Goal: Transaction & Acquisition: Purchase product/service

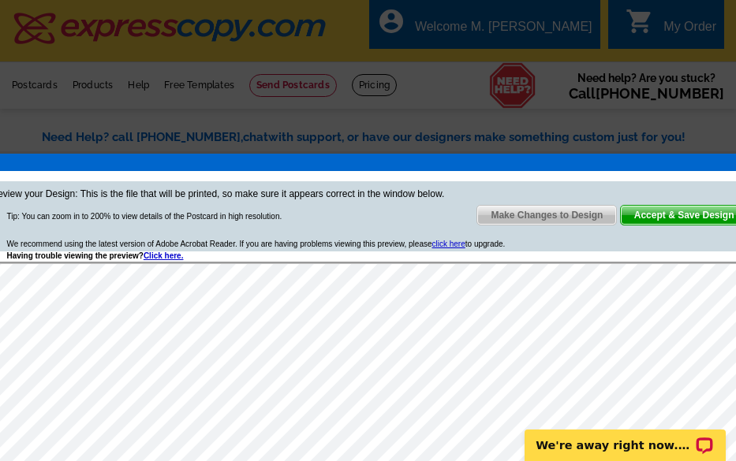
click at [659, 214] on span "Accept & Save Design" at bounding box center [683, 215] width 127 height 19
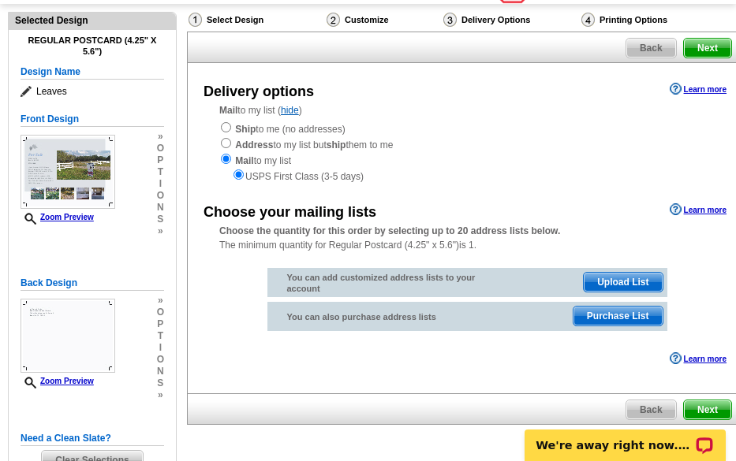
scroll to position [79, 0]
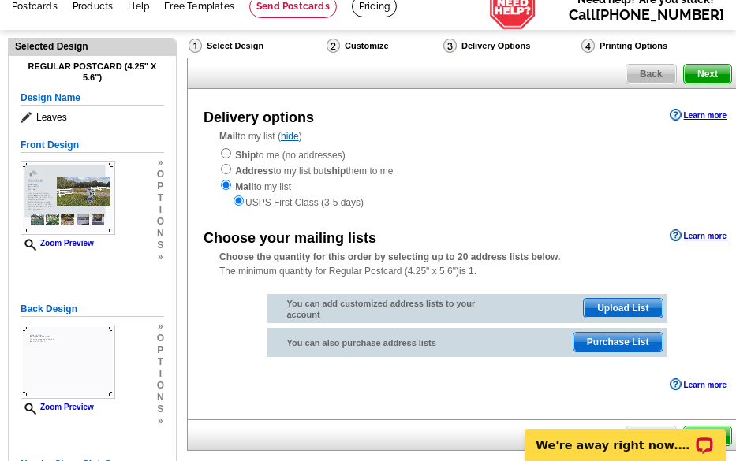
click at [226, 162] on div "Ship to me (no addresses) Address to my list but ship them to me Mail to my lis…" at bounding box center [466, 178] width 495 height 63
click at [226, 157] on input "radio" at bounding box center [226, 153] width 10 height 10
radio input "true"
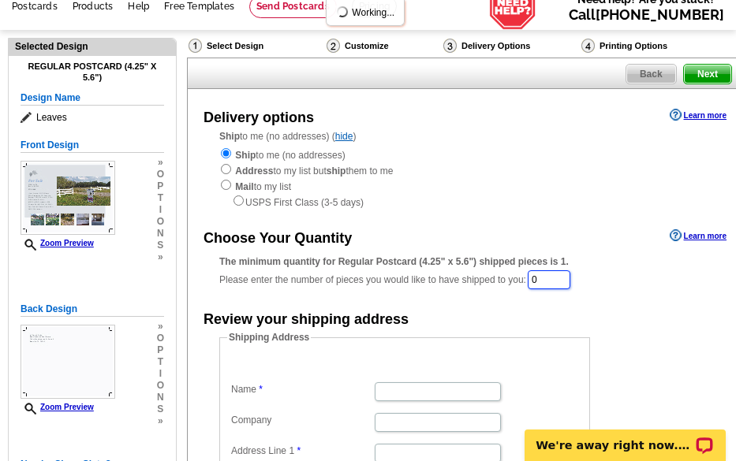
click at [538, 283] on input "0" at bounding box center [548, 279] width 43 height 19
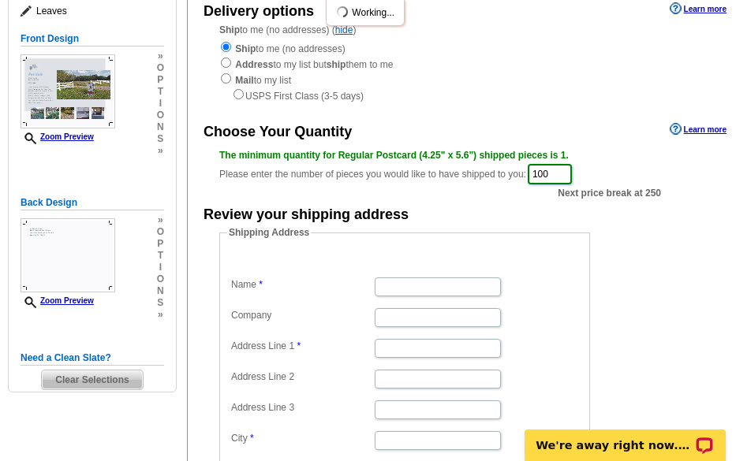
scroll to position [158, 0]
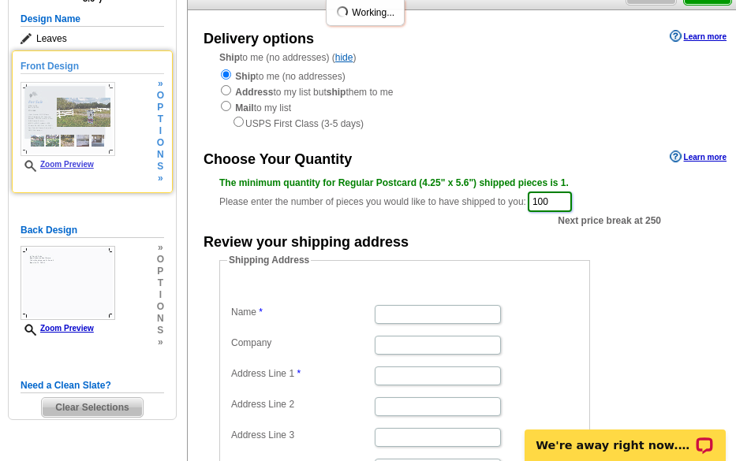
type input "100"
click at [91, 169] on link "Zoom Preview" at bounding box center [56, 164] width 73 height 9
drag, startPoint x: 91, startPoint y: 169, endPoint x: 49, endPoint y: 164, distance: 42.0
click at [49, 164] on link "Zoom Preview" at bounding box center [56, 164] width 73 height 9
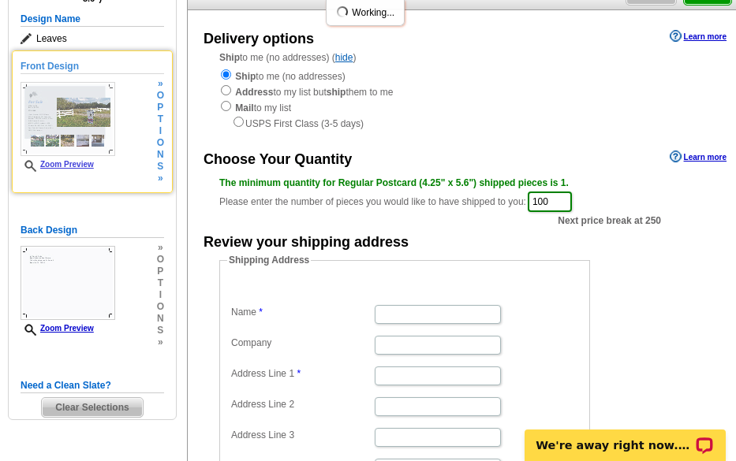
click at [32, 167] on icon at bounding box center [32, 166] width 16 height 12
click at [23, 165] on link "Zoom Preview" at bounding box center [56, 164] width 73 height 9
click at [145, 182] on div "Front Design Zoom Preview » o p t i o n s »" at bounding box center [91, 121] width 143 height 125
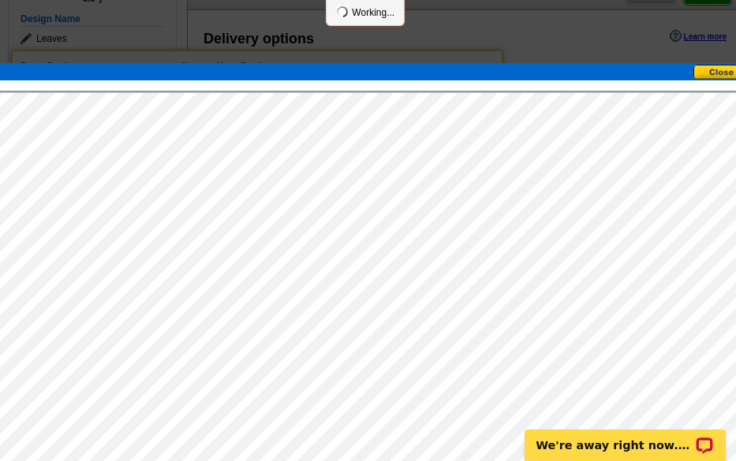
scroll to position [0, 0]
click at [709, 76] on button at bounding box center [727, 72] width 69 height 15
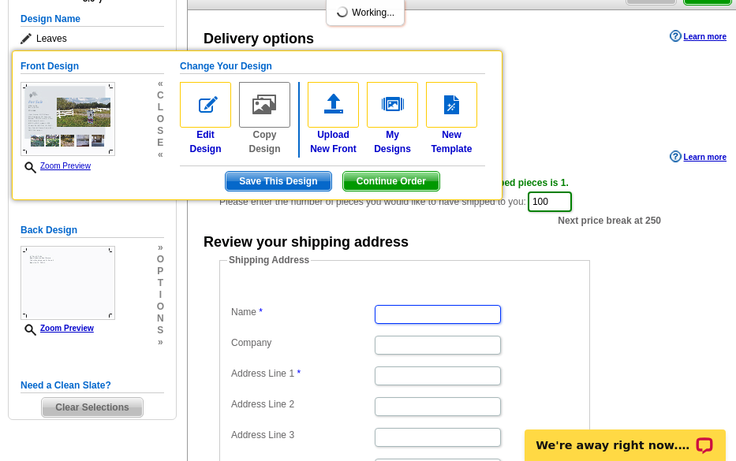
click at [387, 309] on input "Name" at bounding box center [437, 314] width 126 height 19
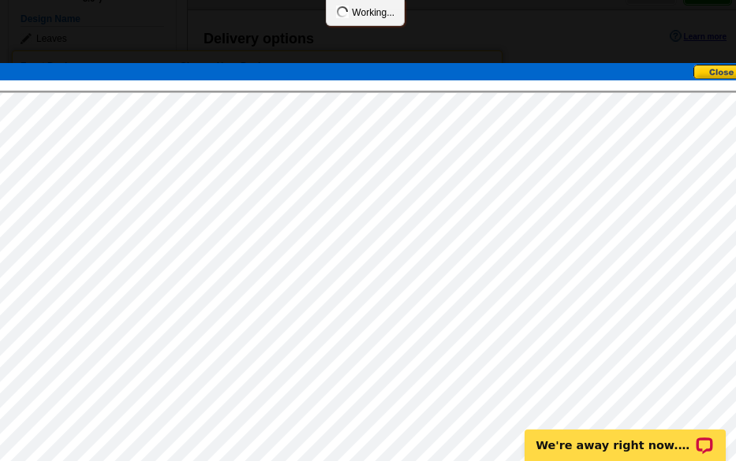
type input "M. [PERSON_NAME]"
type input "Beevillehome Real Estate"
type input "Beeville,"
type input "78102"
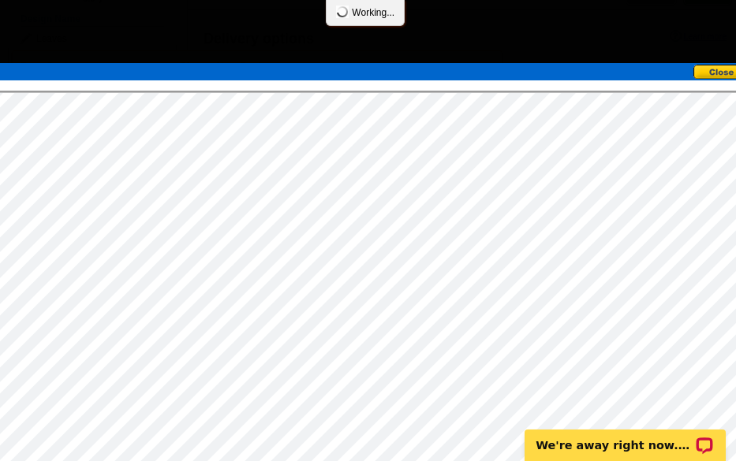
click at [708, 77] on button at bounding box center [727, 72] width 69 height 15
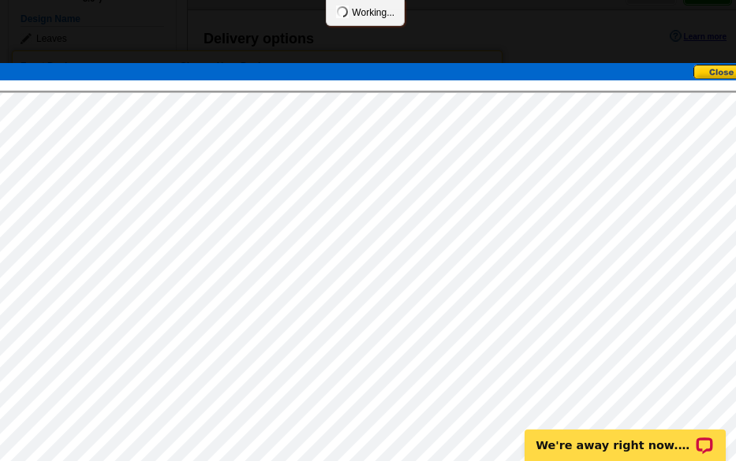
click at [708, 69] on button at bounding box center [727, 72] width 69 height 15
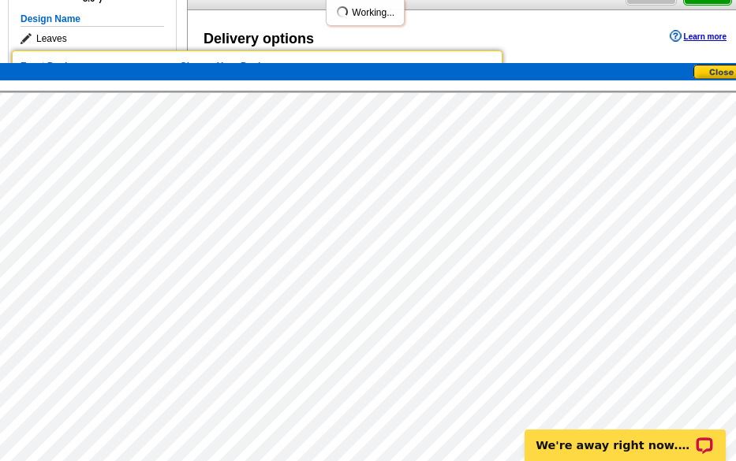
click at [708, 72] on button at bounding box center [727, 72] width 69 height 15
click at [587, 51] on div "Delivery options Learn more Ship to me (no addresses) ( hide ) Ship to me (no a…" at bounding box center [467, 300] width 560 height 580
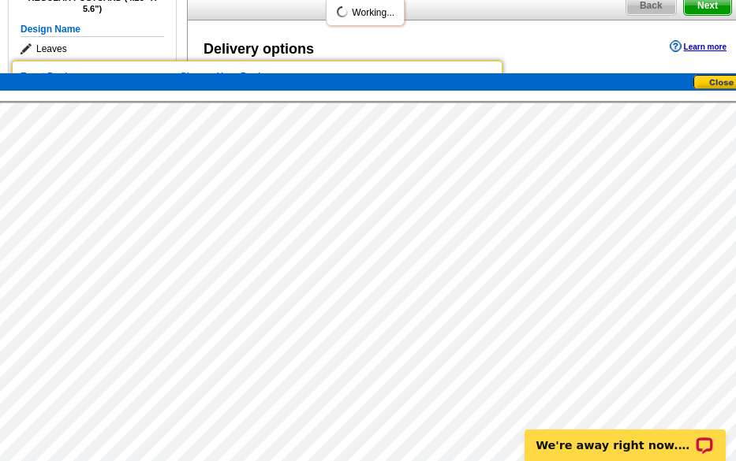
scroll to position [139, 0]
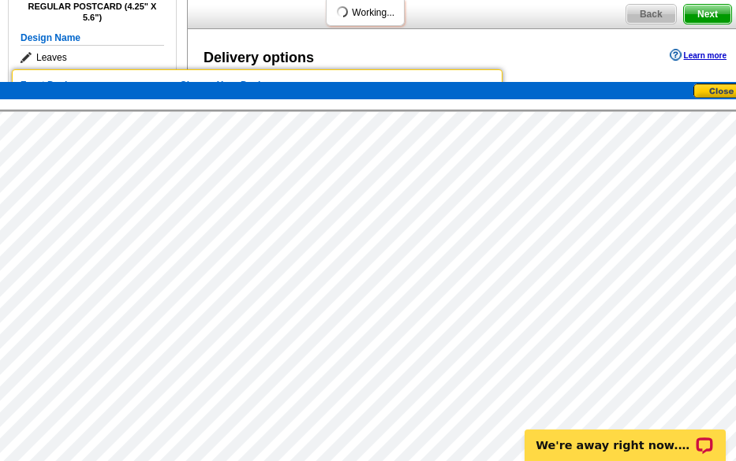
click at [717, 94] on button at bounding box center [727, 91] width 69 height 15
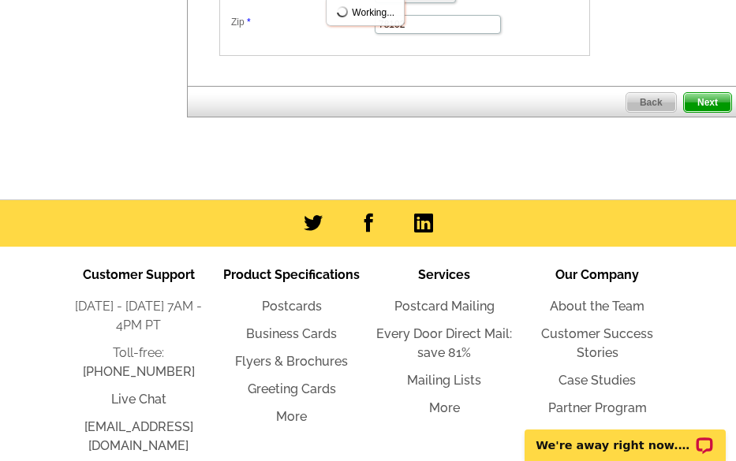
scroll to position [691, 0]
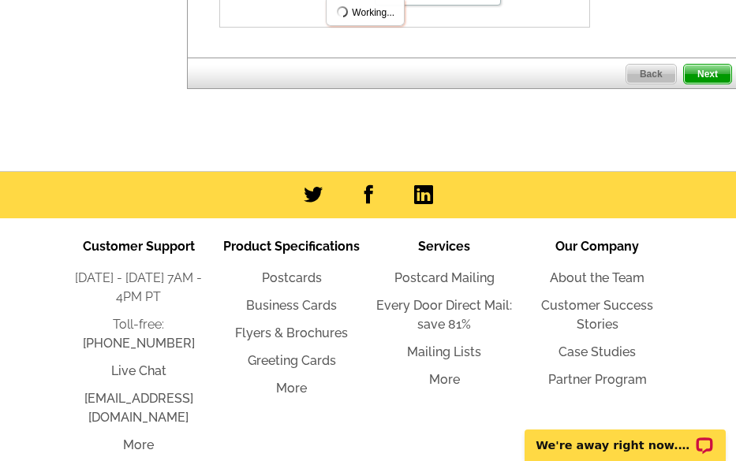
click at [698, 69] on span "Next" at bounding box center [706, 74] width 47 height 19
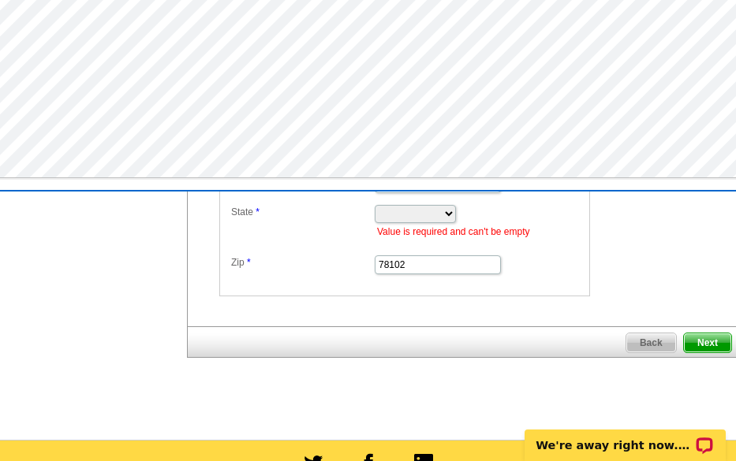
scroll to position [454, 0]
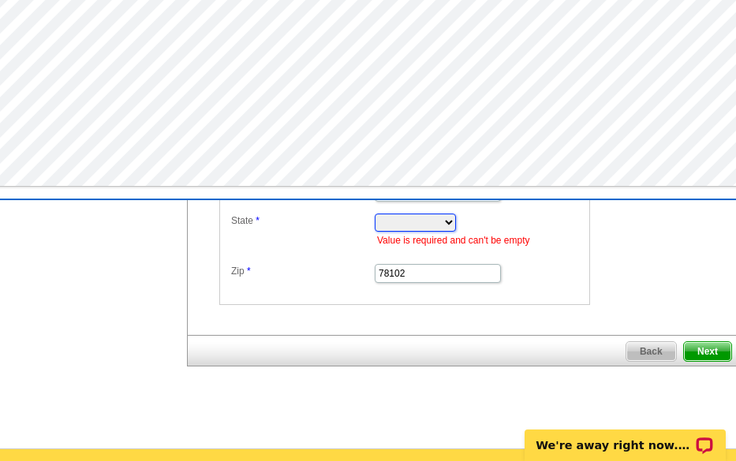
click at [456, 225] on select "Alabama Alaska Arizona Arkansas California Colorado Connecticut District of Col…" at bounding box center [414, 223] width 81 height 18
select select "TX"
click at [374, 215] on select "Alabama Alaska Arizona Arkansas California Colorado Connecticut District of Col…" at bounding box center [414, 223] width 81 height 18
click at [505, 224] on dd "Alabama Alaska Arizona Arkansas California Colorado Connecticut District of Col…" at bounding box center [404, 229] width 355 height 38
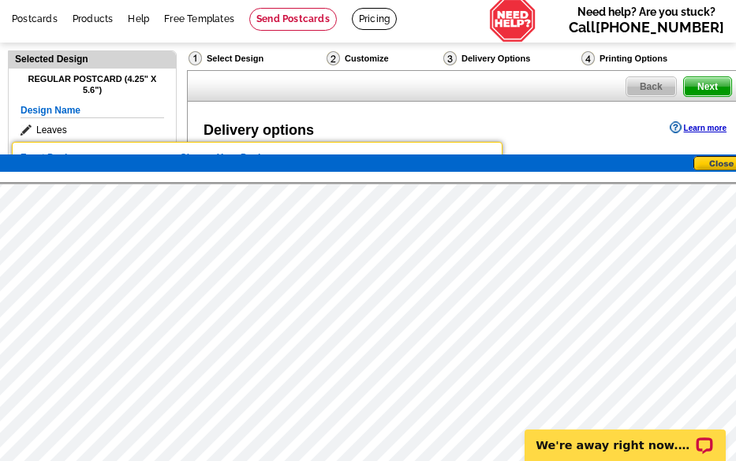
scroll to position [60, 0]
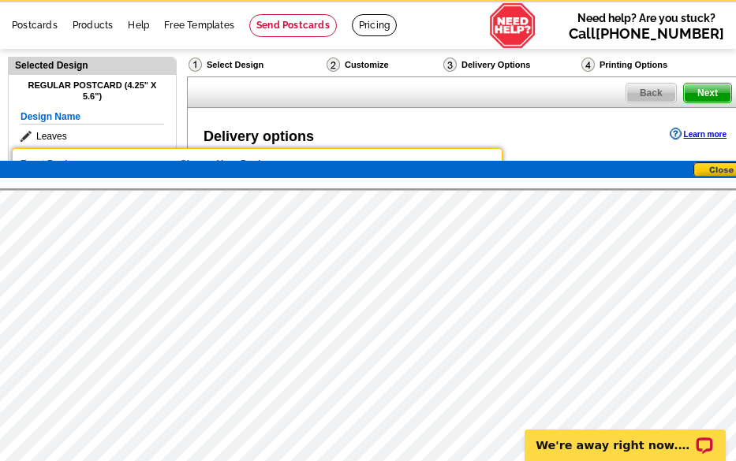
click at [702, 174] on button at bounding box center [727, 169] width 69 height 15
click at [694, 99] on span "Next" at bounding box center [706, 93] width 47 height 19
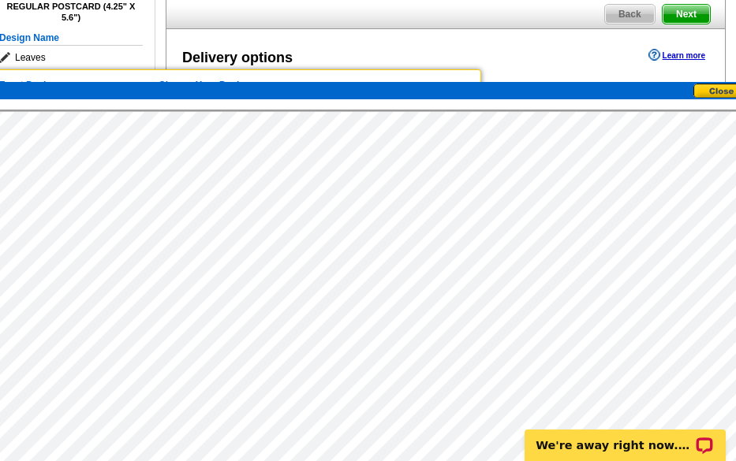
scroll to position [0, 0]
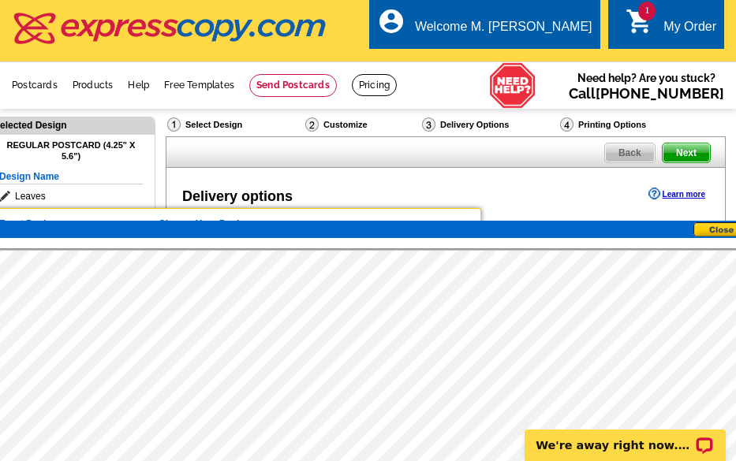
drag, startPoint x: 736, startPoint y: 259, endPoint x: 716, endPoint y: 226, distance: 37.9
click at [716, 226] on button at bounding box center [727, 229] width 69 height 15
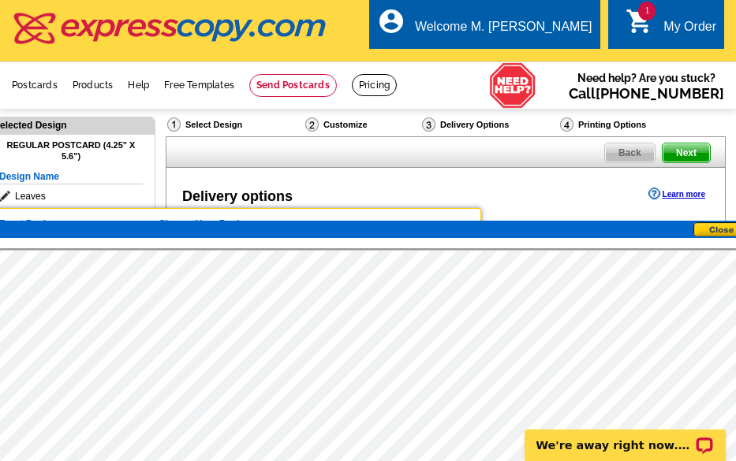
click at [615, 20] on div "1 shopping_cart My Order" at bounding box center [666, 24] width 116 height 50
click at [631, 14] on icon "shopping_cart" at bounding box center [639, 21] width 28 height 28
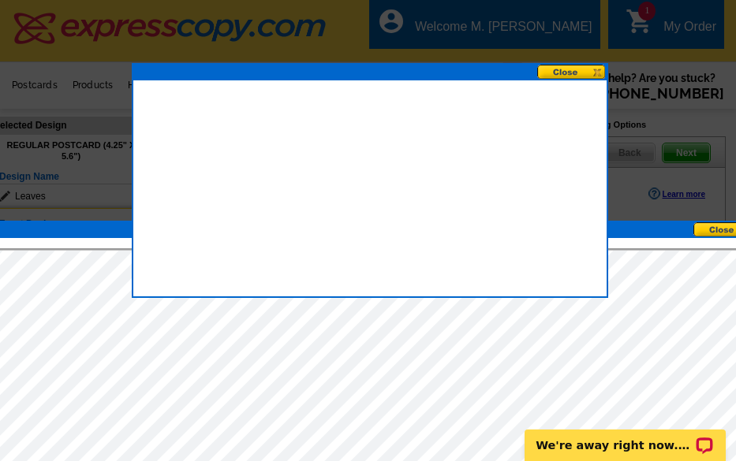
click at [575, 65] on button at bounding box center [571, 72] width 69 height 15
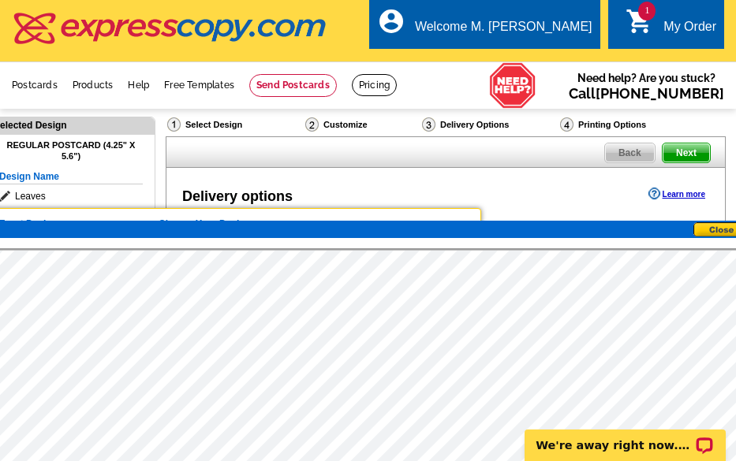
click at [641, 21] on icon "shopping_cart" at bounding box center [639, 21] width 28 height 28
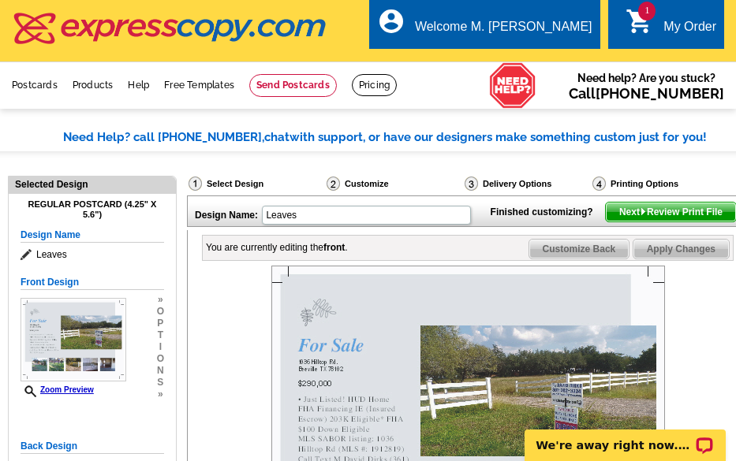
click at [636, 28] on icon "shopping_cart" at bounding box center [639, 21] width 28 height 28
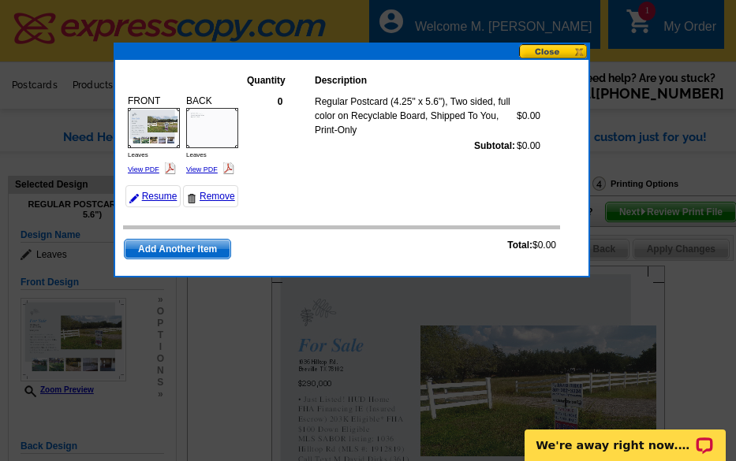
drag, startPoint x: 579, startPoint y: 66, endPoint x: 561, endPoint y: 46, distance: 27.4
click at [561, 46] on button at bounding box center [553, 51] width 69 height 15
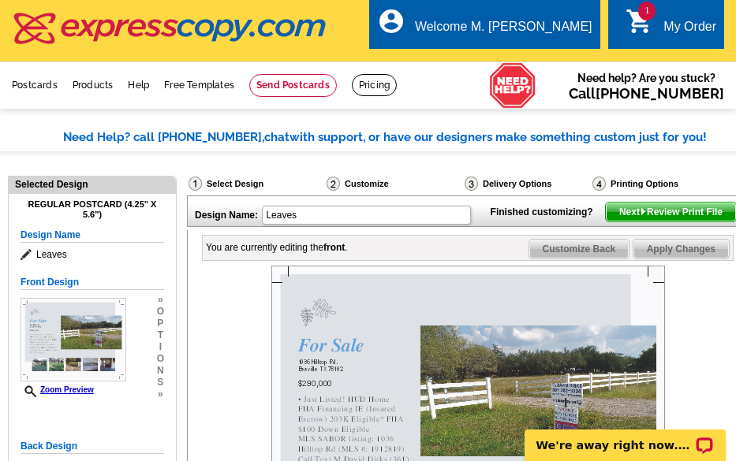
click at [634, 23] on icon "shopping_cart" at bounding box center [639, 21] width 28 height 28
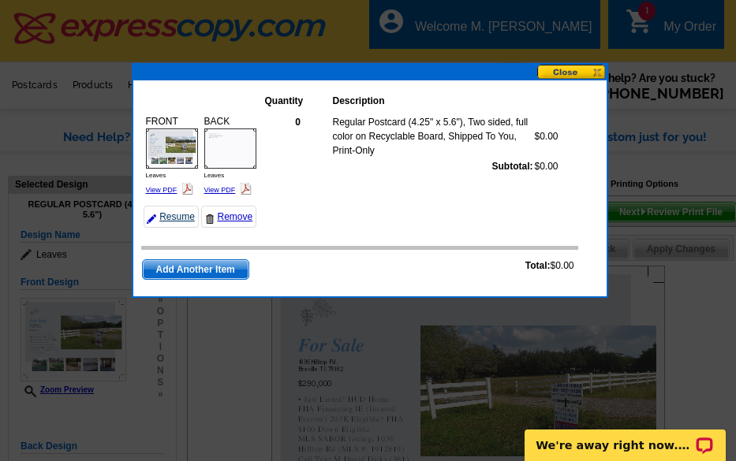
click at [167, 214] on link "Resume" at bounding box center [170, 217] width 55 height 22
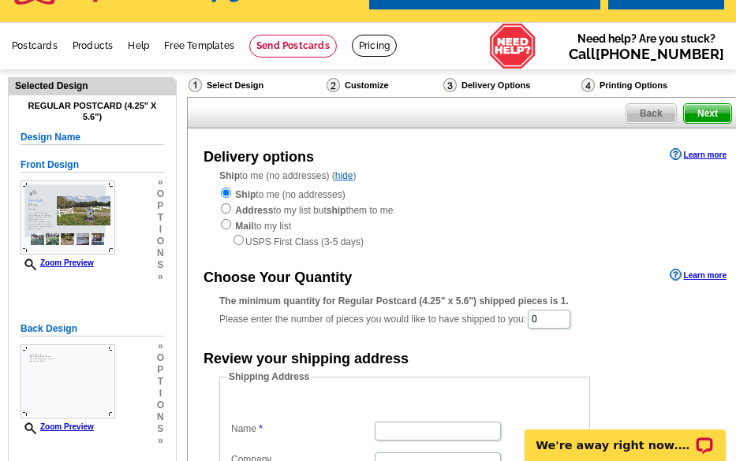
scroll to position [79, 0]
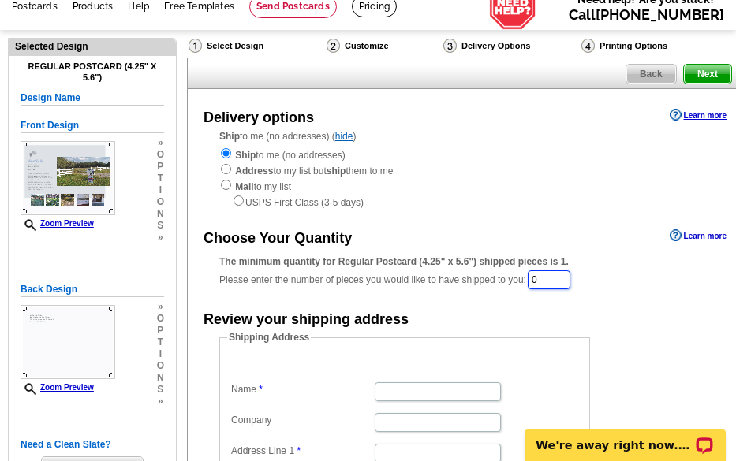
click at [534, 283] on input "0" at bounding box center [548, 279] width 43 height 19
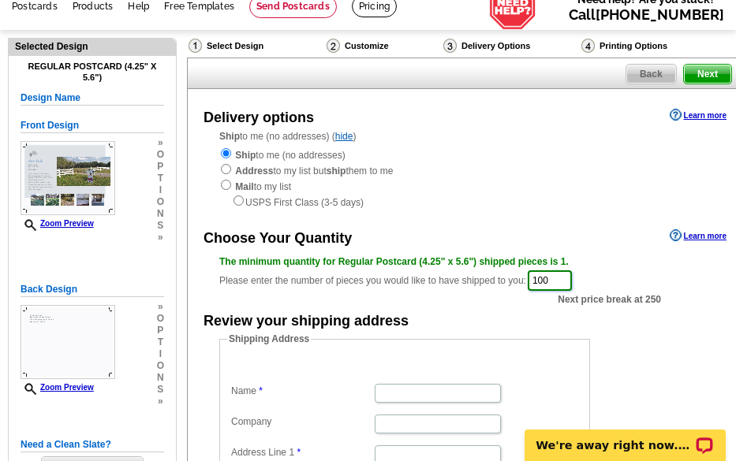
type input "100"
click at [393, 389] on input "Name" at bounding box center [437, 393] width 126 height 19
type input "M. [PERSON_NAME]"
type input "Beevillehome Real Estate"
type input "Beeville,"
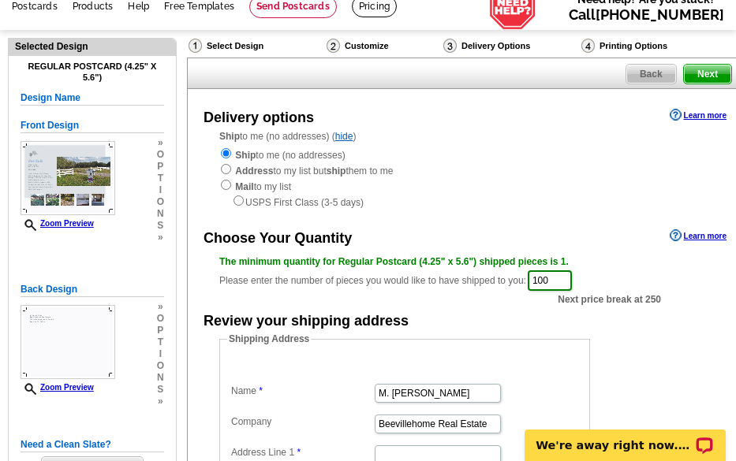
type input "78102"
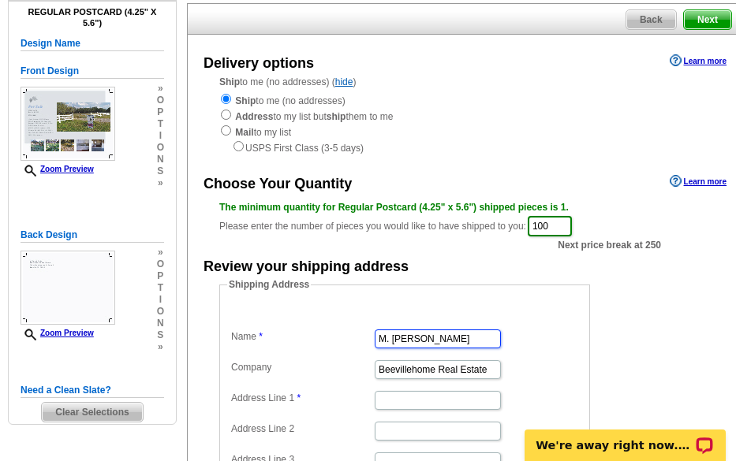
scroll to position [237, 0]
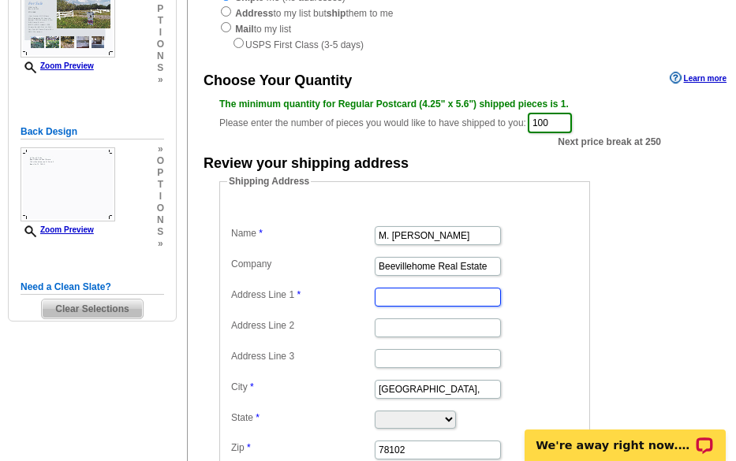
click at [395, 304] on input "Address Line 1" at bounding box center [437, 297] width 126 height 19
type input "700 N Washington St"
type input "Suite 2"
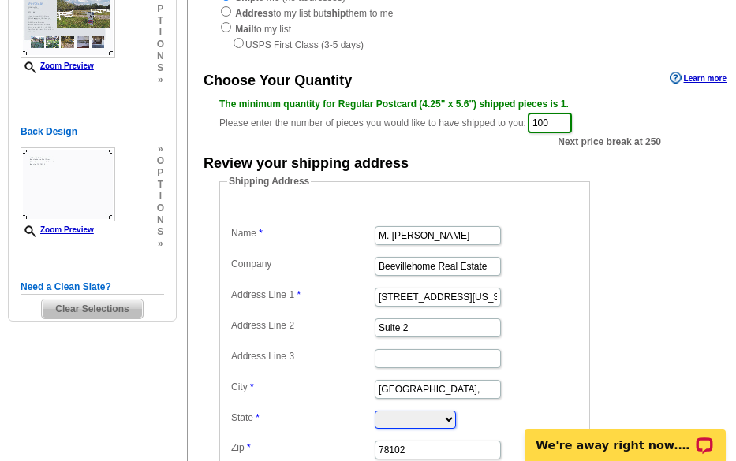
select select "TX"
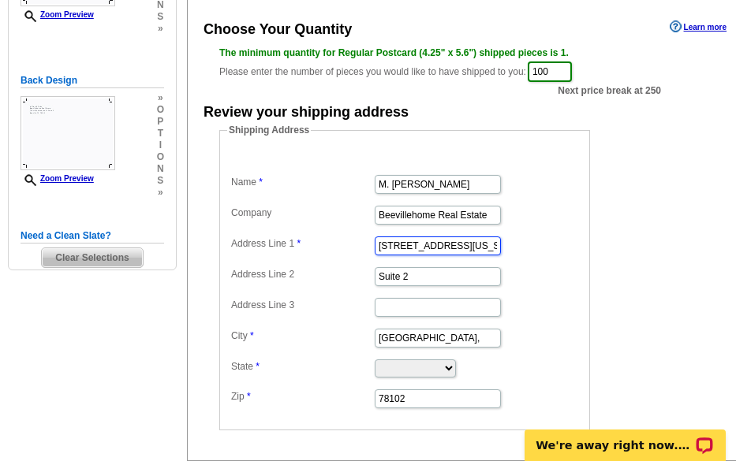
scroll to position [315, 0]
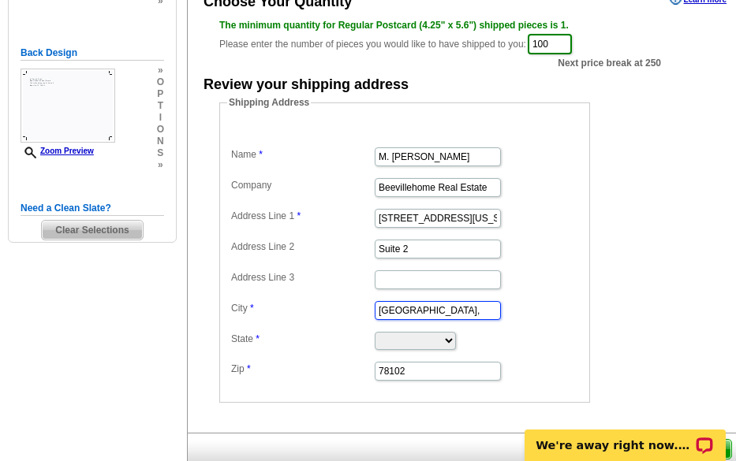
click at [422, 310] on input "Beeville," at bounding box center [437, 310] width 126 height 19
type input "Beeville"
click at [359, 337] on label "State" at bounding box center [302, 339] width 142 height 14
click at [374, 337] on select "Alabama Alaska Arizona Arkansas California Colorado Connecticut District of Col…" at bounding box center [414, 341] width 81 height 18
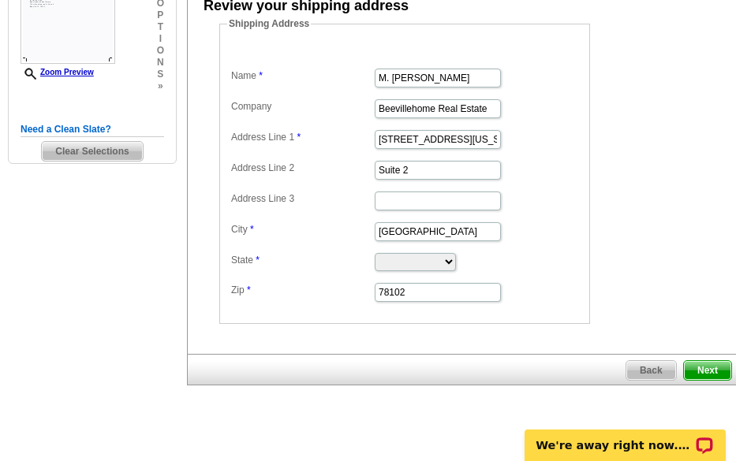
click at [700, 373] on span "Next" at bounding box center [706, 370] width 47 height 19
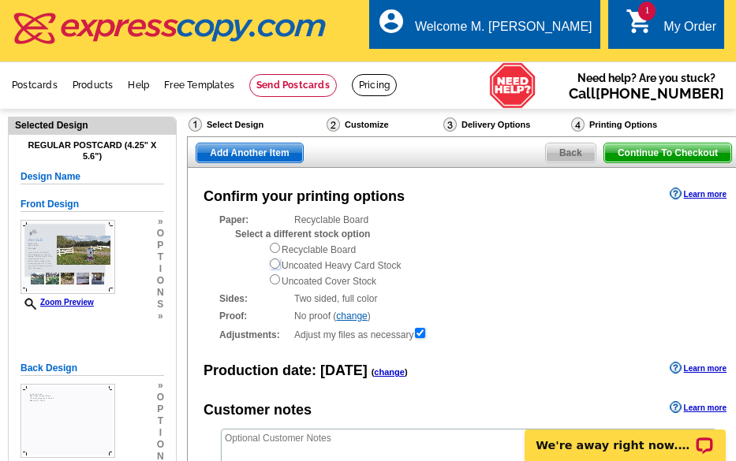
click at [275, 268] on input "radio" at bounding box center [275, 264] width 10 height 10
radio input "true"
click at [388, 93] on link at bounding box center [374, 85] width 45 height 22
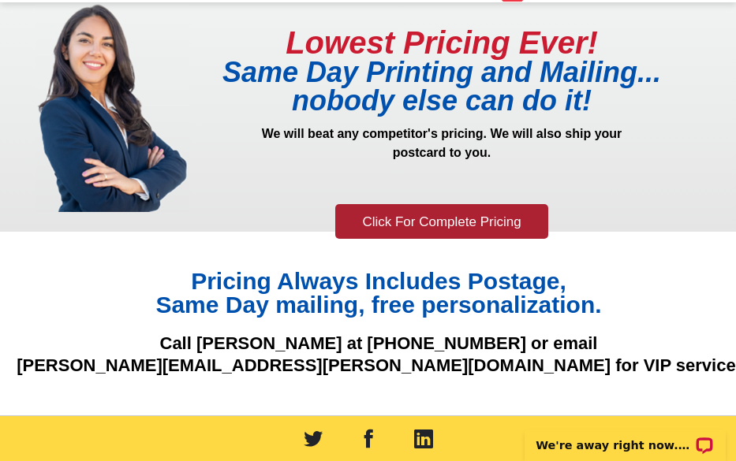
scroll to position [79, 0]
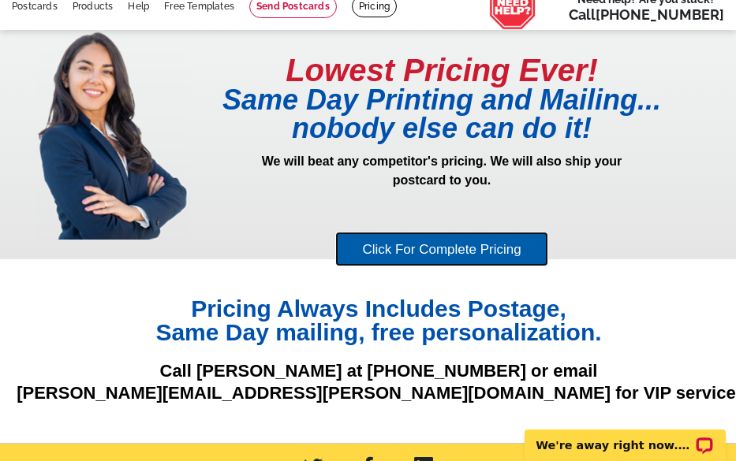
click at [385, 251] on link "Click For Complete Pricing" at bounding box center [441, 249] width 212 height 35
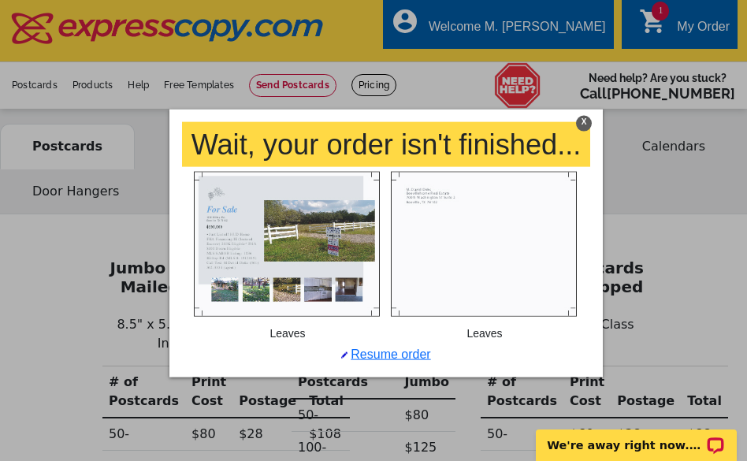
click at [579, 117] on div "X" at bounding box center [584, 123] width 16 height 16
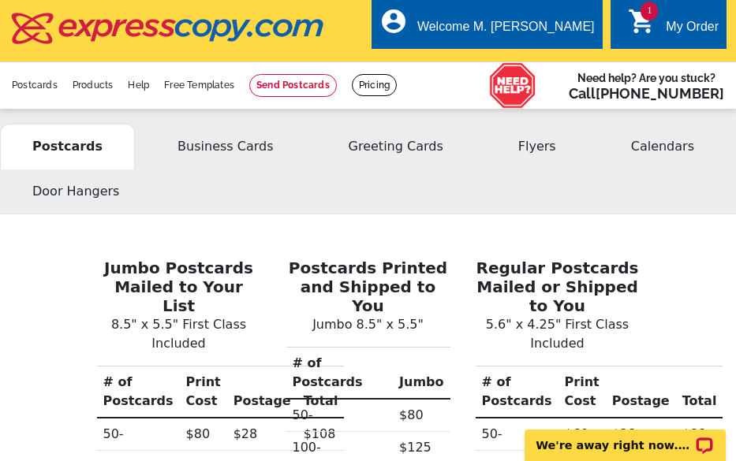
click at [631, 34] on icon "shopping_cart" at bounding box center [642, 21] width 28 height 28
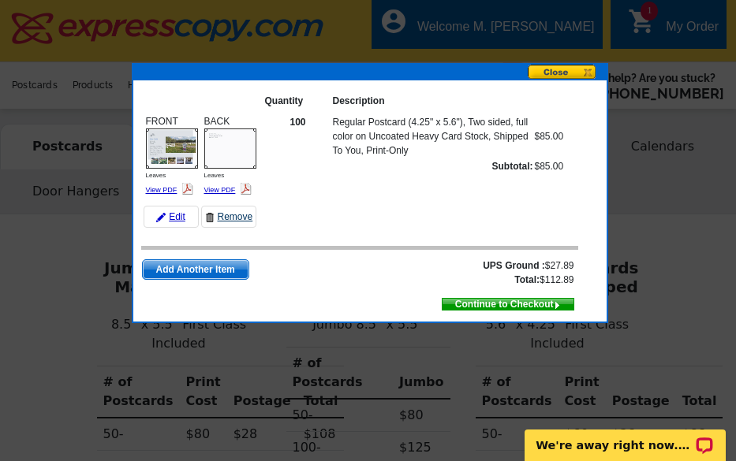
click at [237, 210] on link "Remove" at bounding box center [228, 217] width 55 height 22
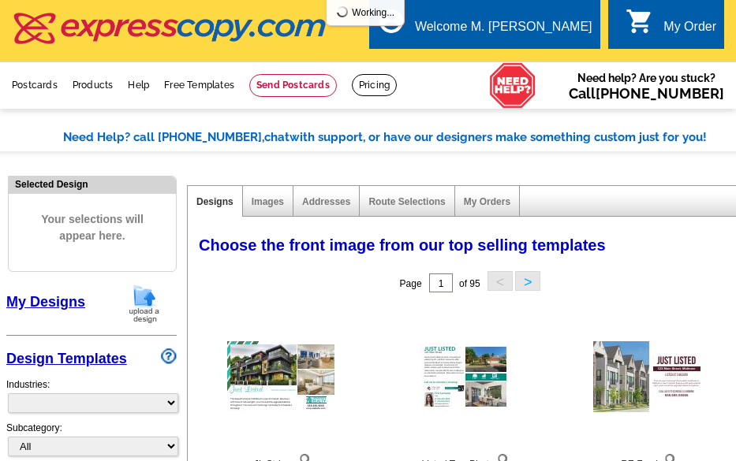
select select "785"
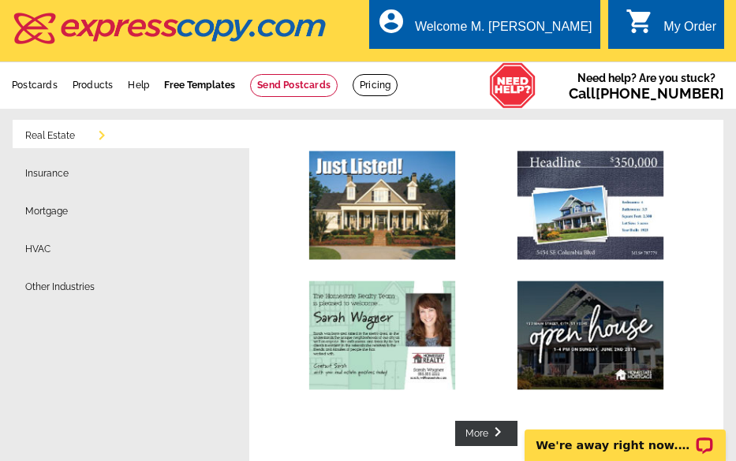
click at [207, 91] on link "Free Templates" at bounding box center [199, 85] width 71 height 11
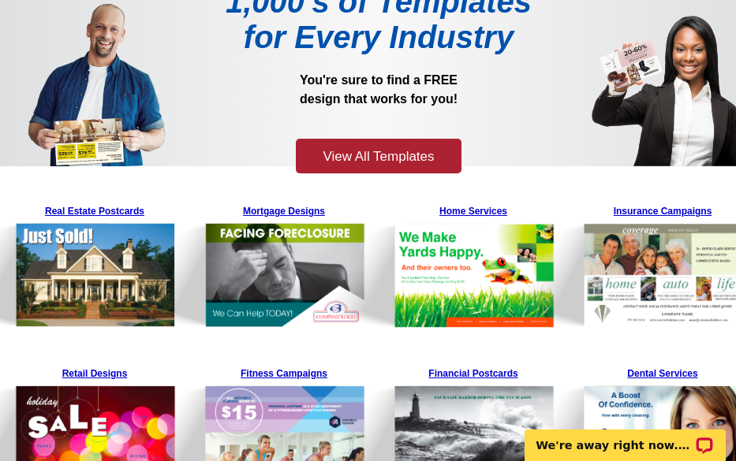
scroll to position [158, 0]
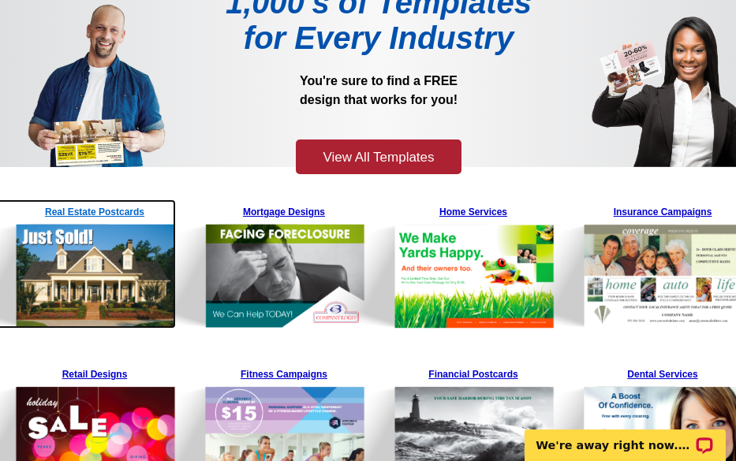
click at [77, 281] on img at bounding box center [55, 263] width 240 height 129
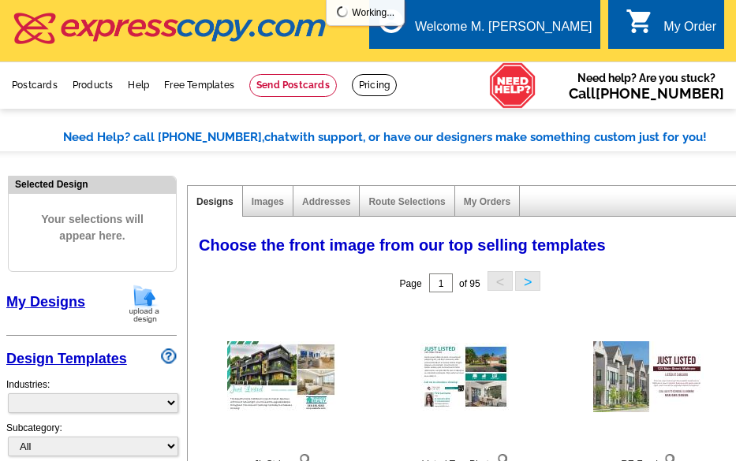
select select "785"
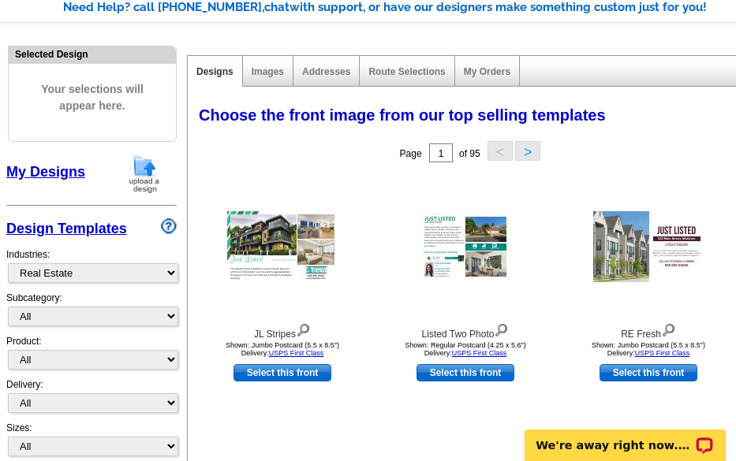
scroll to position [158, 0]
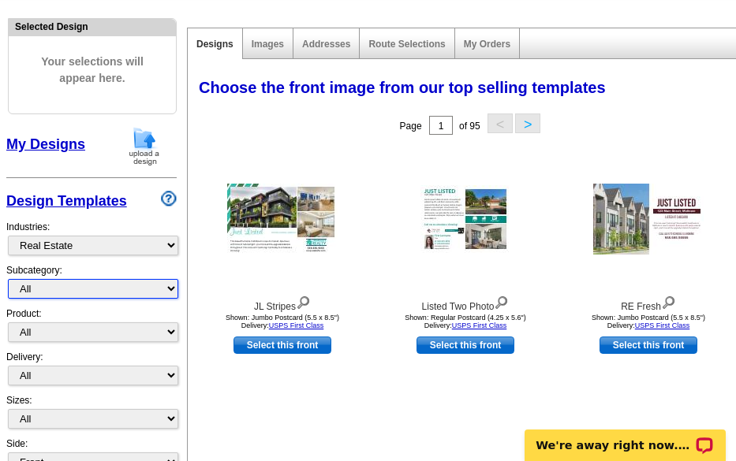
click at [173, 294] on select "All RE/MAX® Referrals Keller Williams® Berkshire Hathaway Home Services Century…" at bounding box center [93, 289] width 170 height 20
select select "788"
click at [8, 280] on select "All RE/MAX® Referrals Keller Williams® Berkshire Hathaway Home Services Century…" at bounding box center [93, 289] width 170 height 20
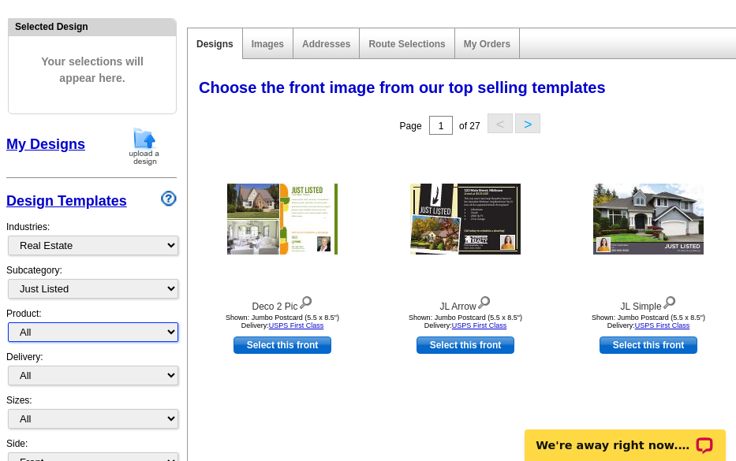
click at [166, 333] on select "All Postcards Letters and flyers Business Cards Door Hangers Greeting Cards" at bounding box center [93, 332] width 170 height 20
select select "1"
click at [8, 323] on select "All Postcards Letters and flyers Business Cards Door Hangers Greeting Cards" at bounding box center [93, 332] width 170 height 20
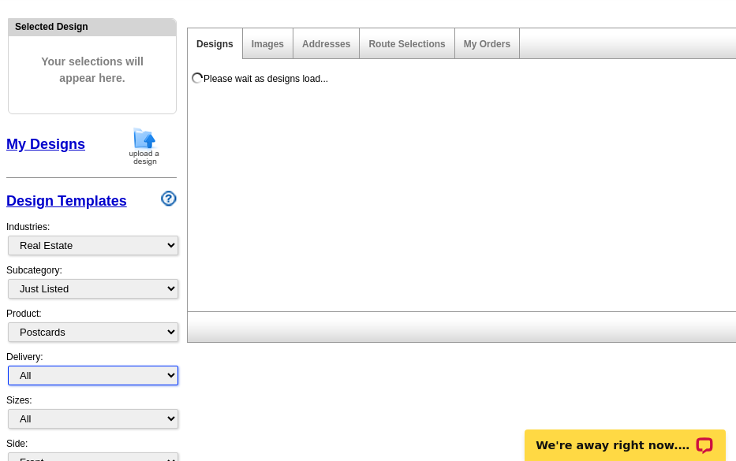
click at [166, 370] on select "All First Class Mail Shipped to Me EDDM Save 66% on Postage" at bounding box center [93, 376] width 170 height 20
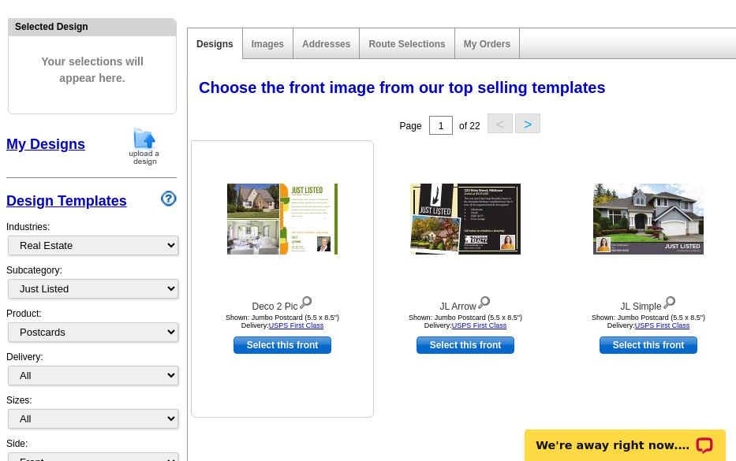
drag, startPoint x: 166, startPoint y: 370, endPoint x: 197, endPoint y: 381, distance: 33.4
click at [197, 381] on div "Deco 2 Pic Shown: Jumbo Postcard (5.5 x 8.5") Delivery: USPS First Class Select…" at bounding box center [282, 278] width 183 height 277
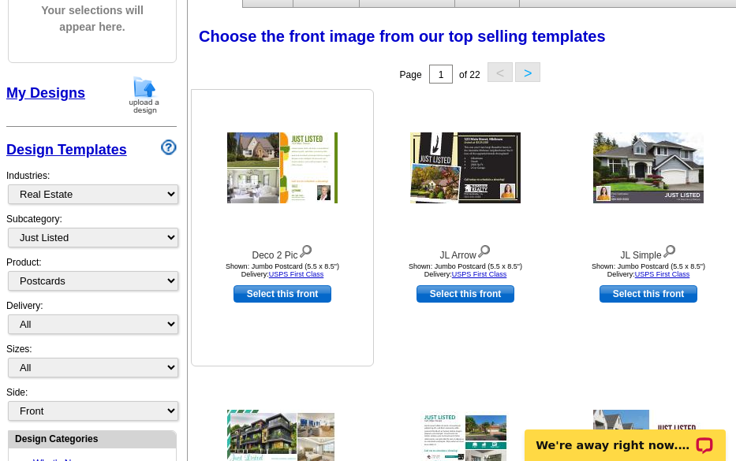
scroll to position [237, 0]
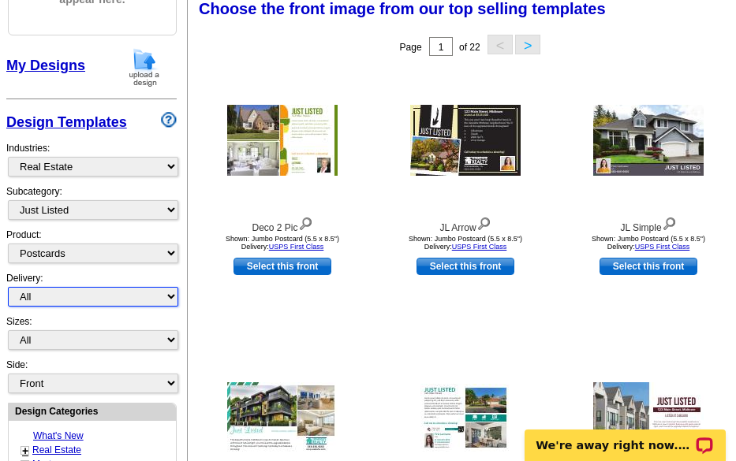
click at [170, 307] on select "All First Class Mail Shipped to Me EDDM Save 66% on Postage" at bounding box center [93, 297] width 170 height 20
click at [186, 334] on div "Designs Images Addresses Route Selections My Orders Choose the front image from…" at bounding box center [466, 314] width 566 height 758
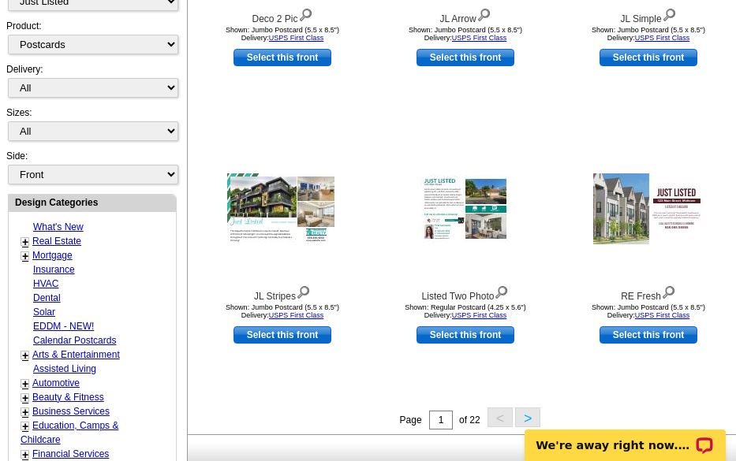
scroll to position [473, 0]
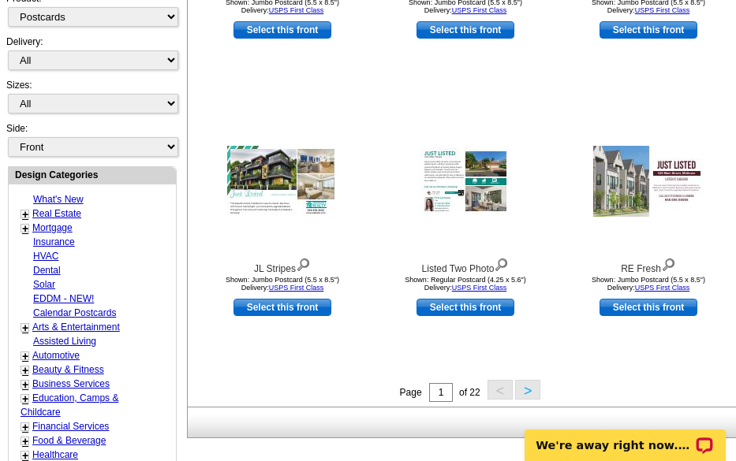
click at [174, 229] on div "What's New + Real Estate - Farming - Just Listed - Just Sold - Open House - Mar…" at bounding box center [92, 468] width 167 height 569
click at [173, 155] on select "Front Back" at bounding box center [93, 147] width 170 height 20
select select "front"
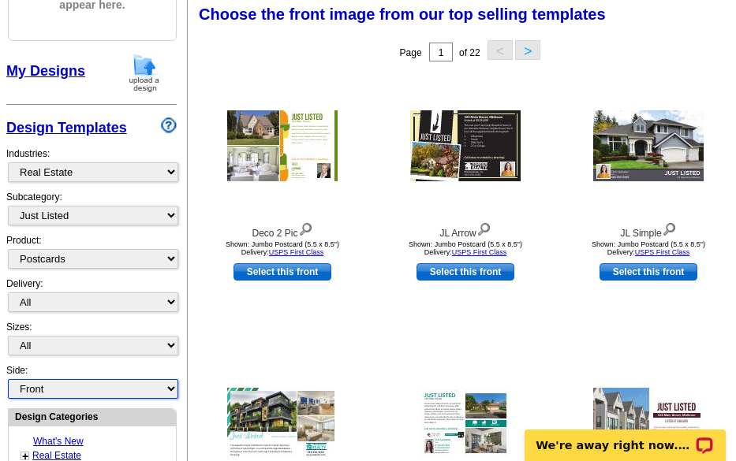
scroll to position [228, 0]
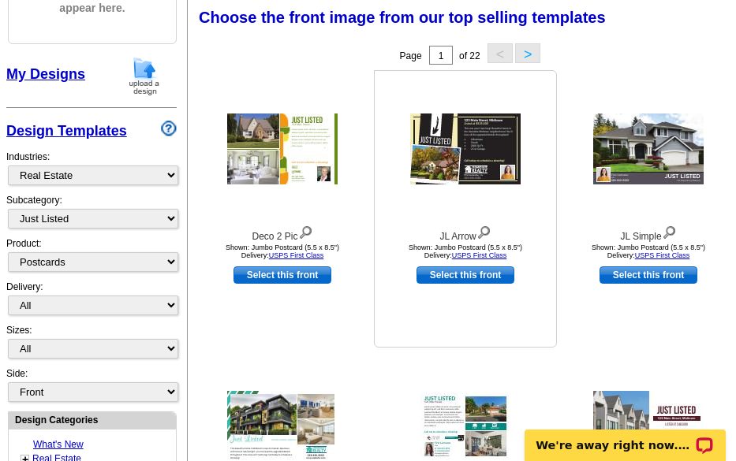
drag, startPoint x: 173, startPoint y: 155, endPoint x: 460, endPoint y: 217, distance: 293.5
click at [460, 217] on div at bounding box center [464, 149] width 173 height 142
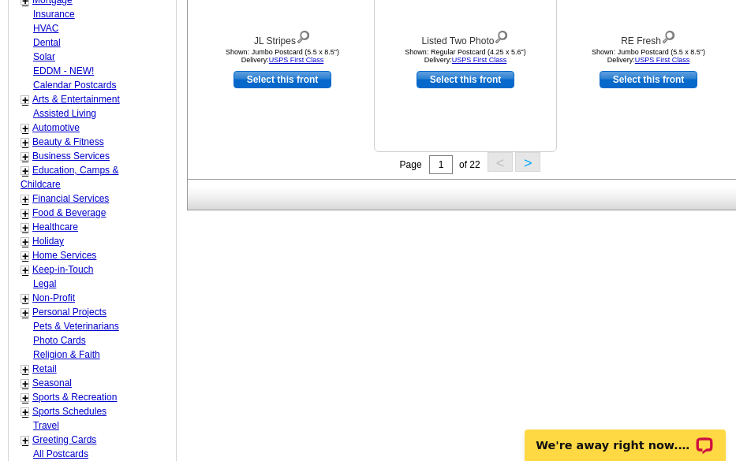
scroll to position [622, 0]
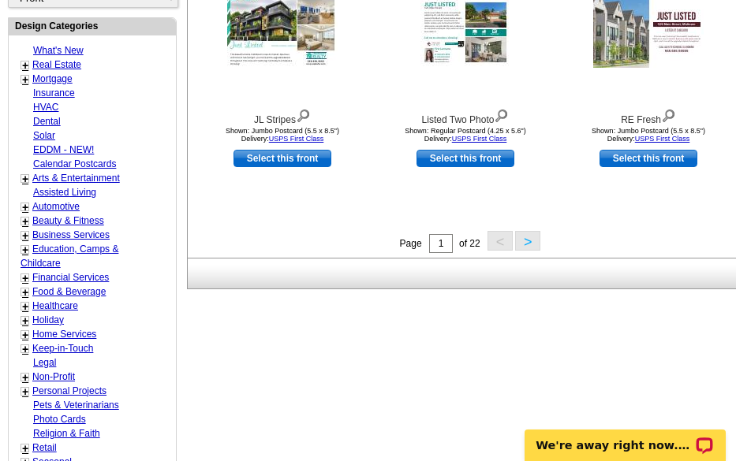
click at [521, 244] on button ">" at bounding box center [527, 241] width 25 height 20
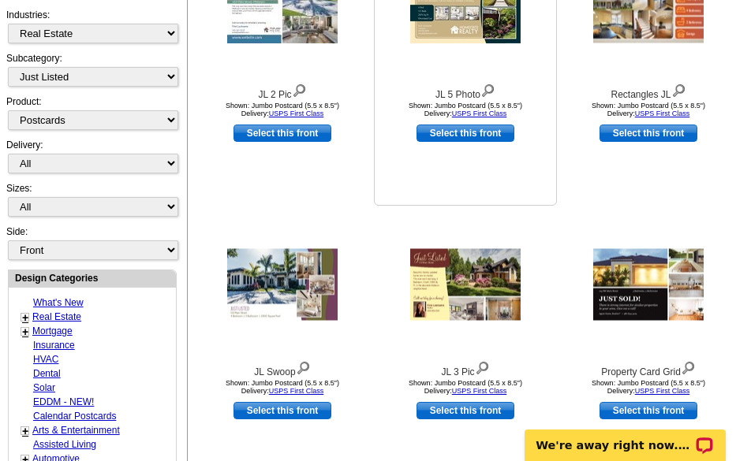
scroll to position [307, 0]
